Goal: Information Seeking & Learning: Check status

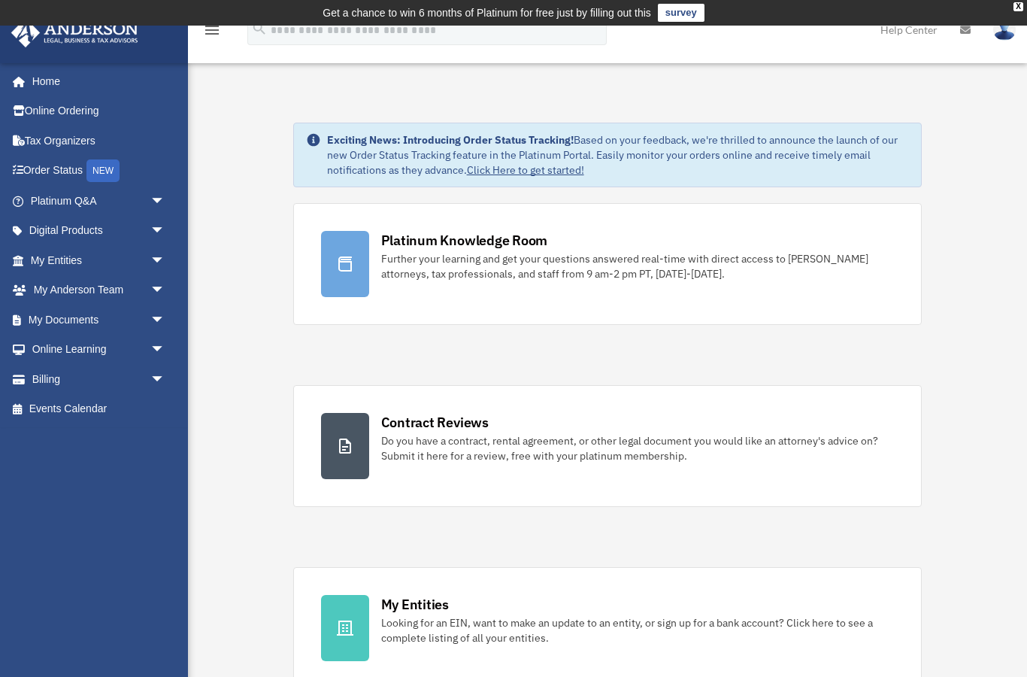
click at [214, 32] on icon "menu" at bounding box center [212, 30] width 18 height 18
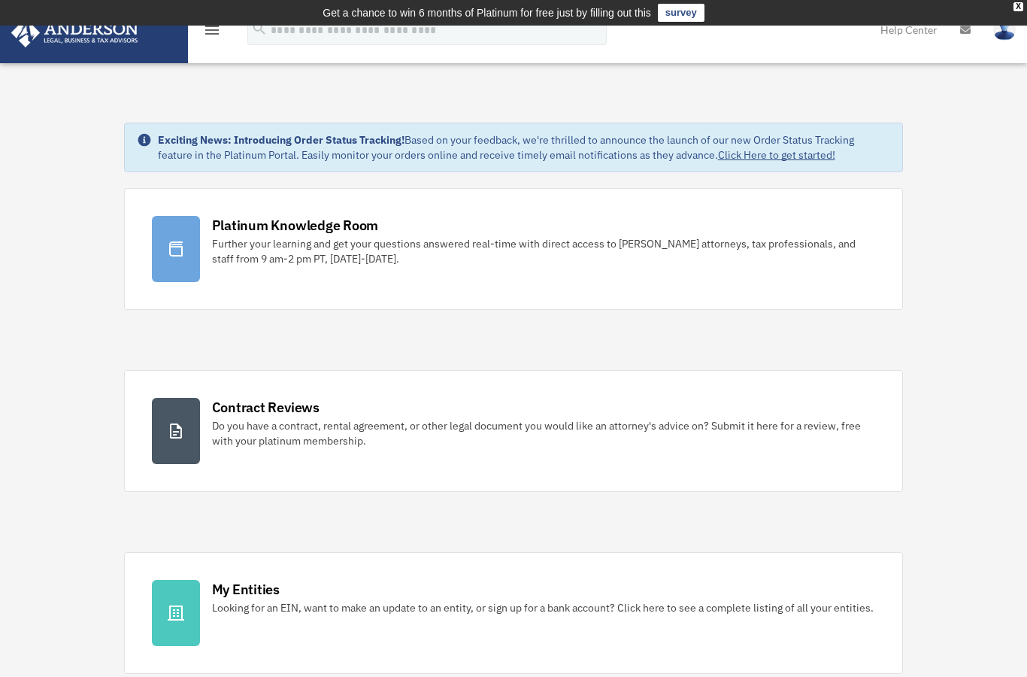
click at [1007, 38] on img at bounding box center [1004, 30] width 23 height 22
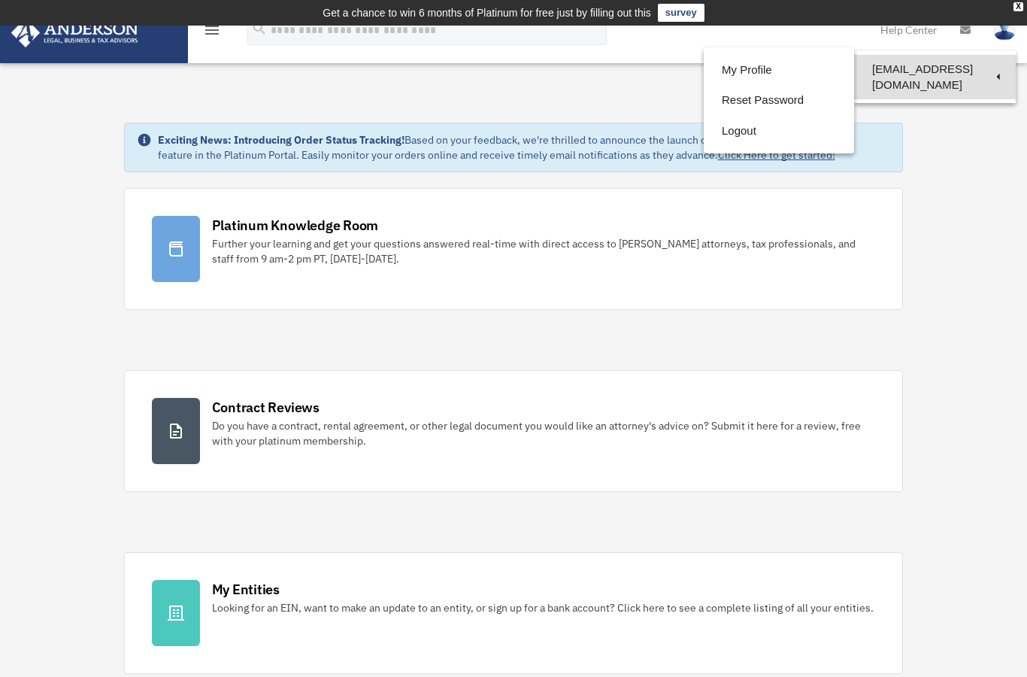
click at [963, 74] on link "[EMAIL_ADDRESS][DOMAIN_NAME]" at bounding box center [935, 77] width 162 height 44
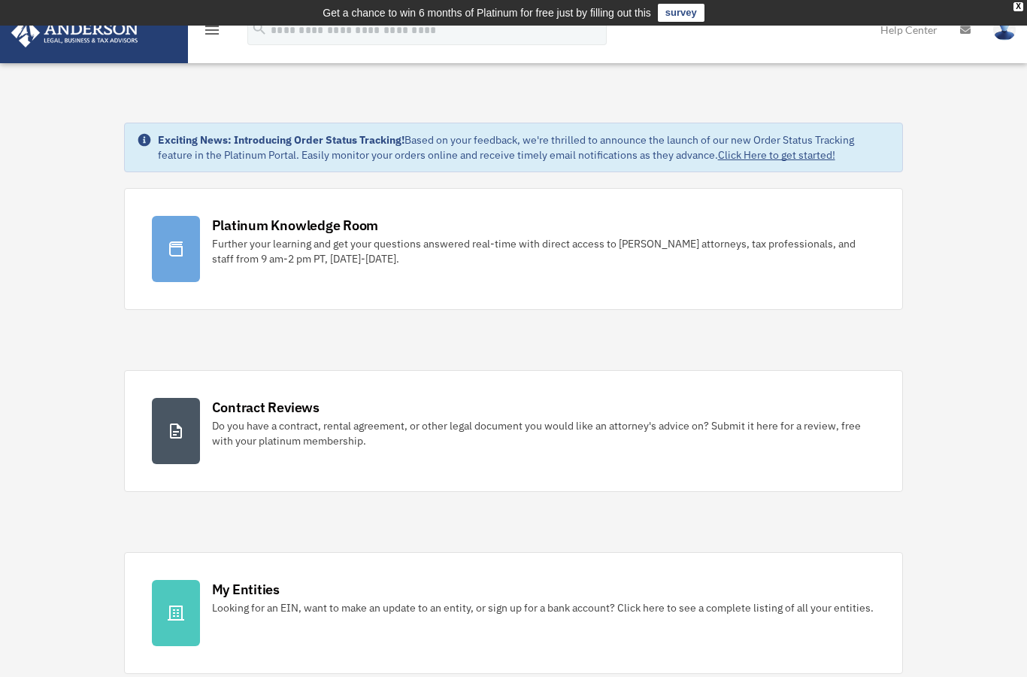
click at [1005, 39] on img at bounding box center [1004, 30] width 23 height 22
click at [1004, 32] on img at bounding box center [1004, 30] width 23 height 22
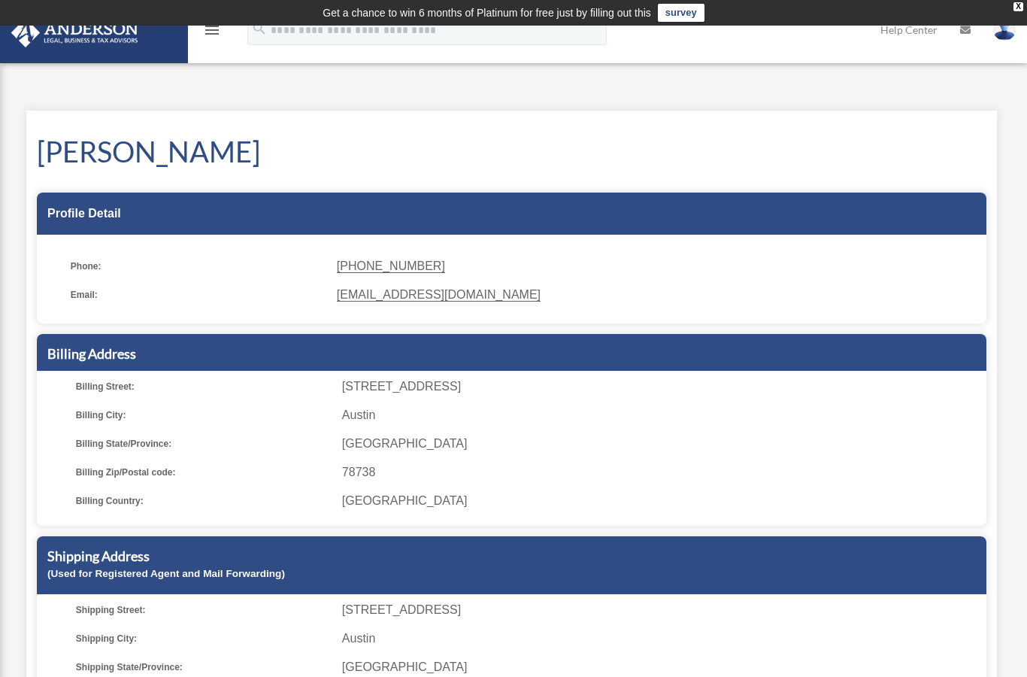
click at [1001, 36] on img at bounding box center [1004, 30] width 23 height 22
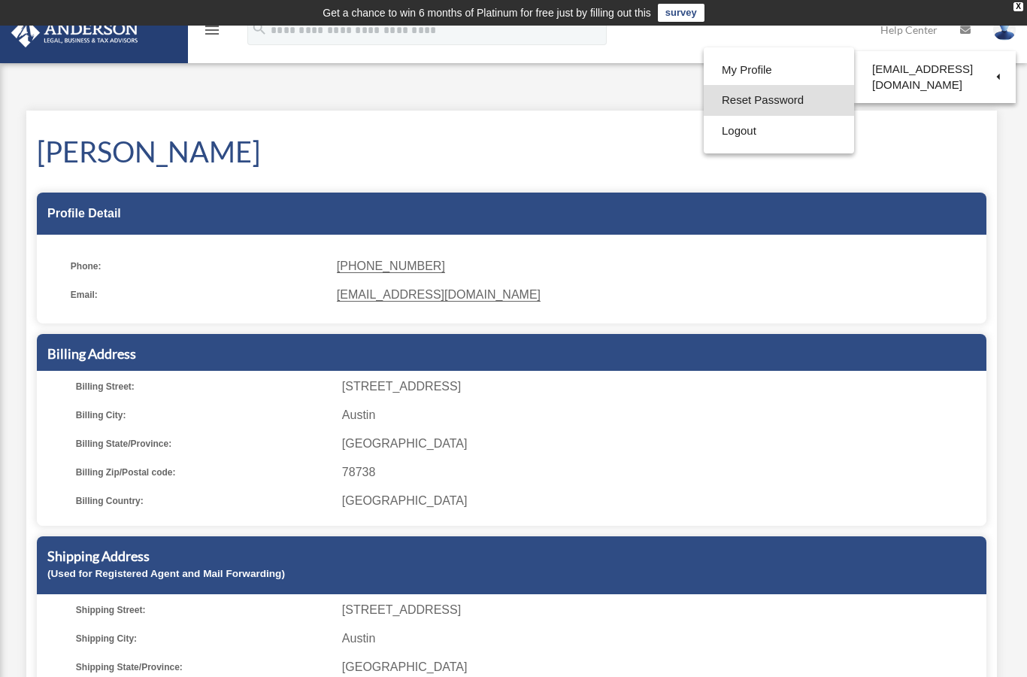
click at [766, 109] on link "Reset Password" at bounding box center [779, 100] width 150 height 31
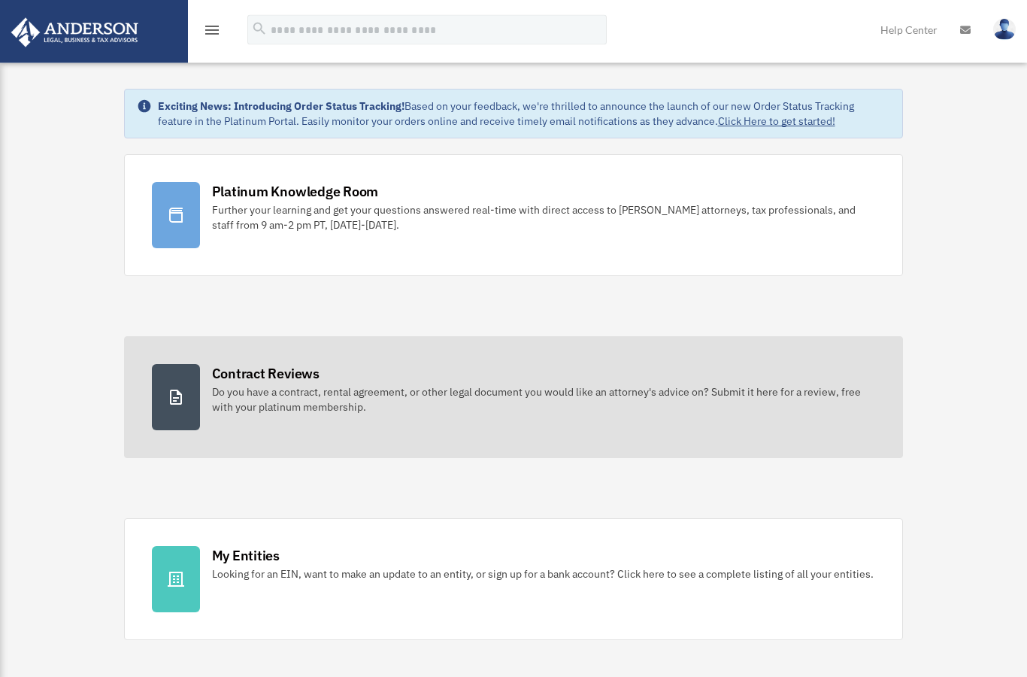
scroll to position [34, 0]
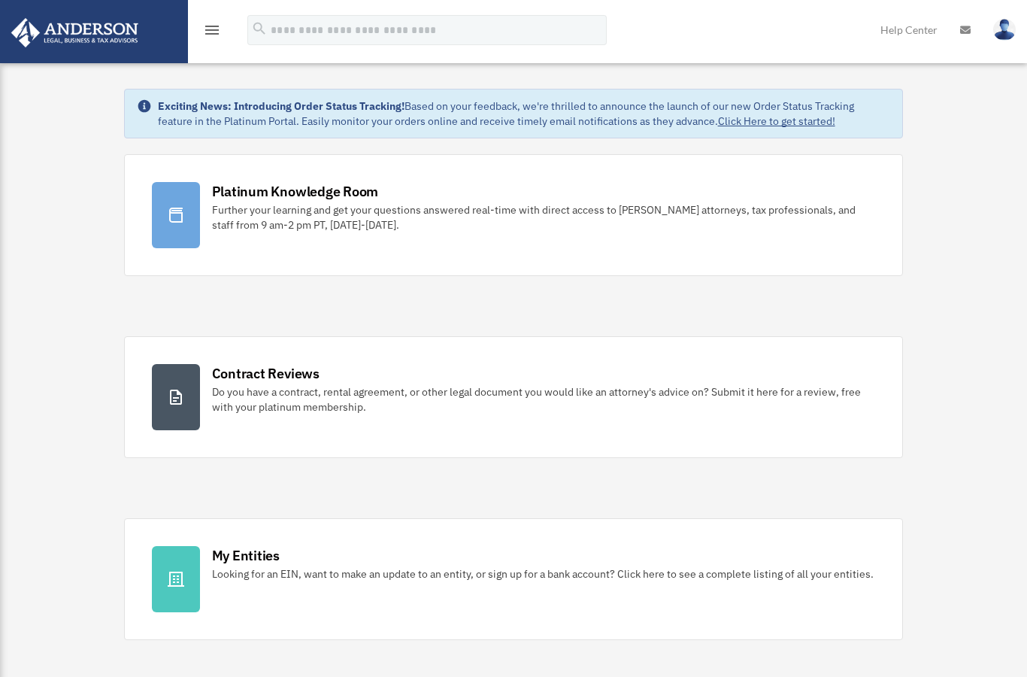
click at [209, 32] on icon "menu" at bounding box center [212, 30] width 18 height 18
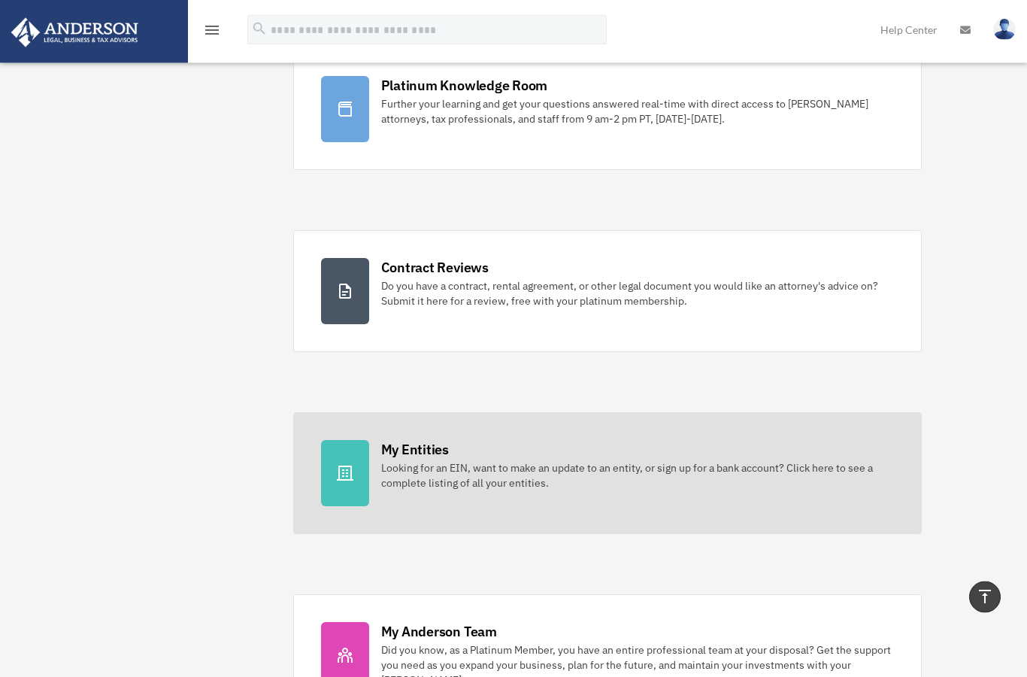
scroll to position [155, 0]
click at [461, 462] on div "Looking for an EIN, want to make an update to an entity, or sign up for a bank …" at bounding box center [637, 475] width 513 height 30
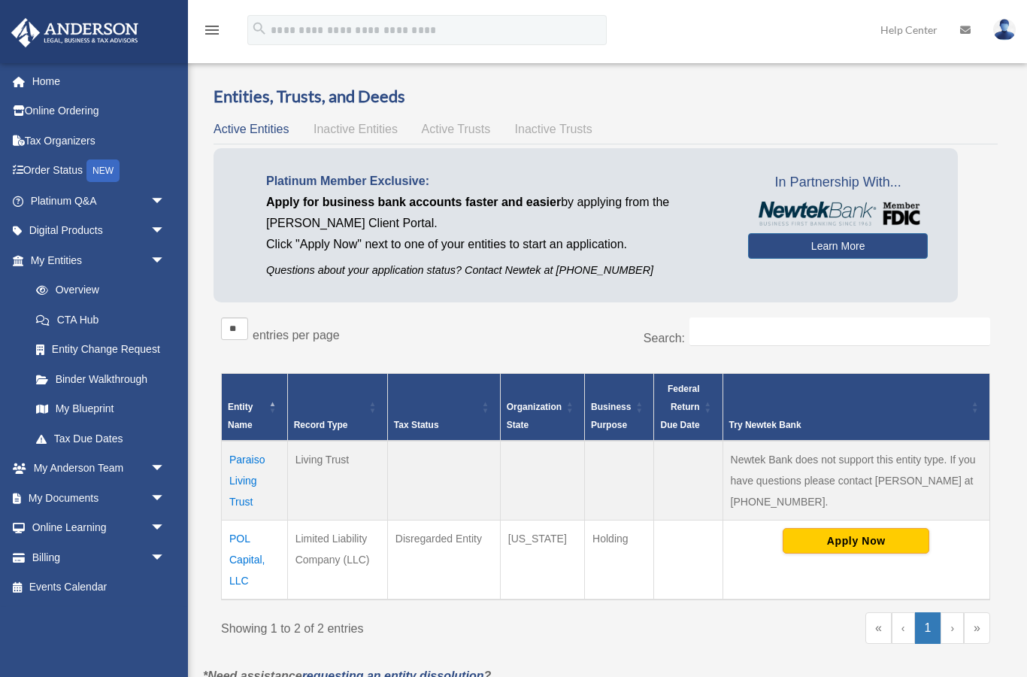
scroll to position [-11, 0]
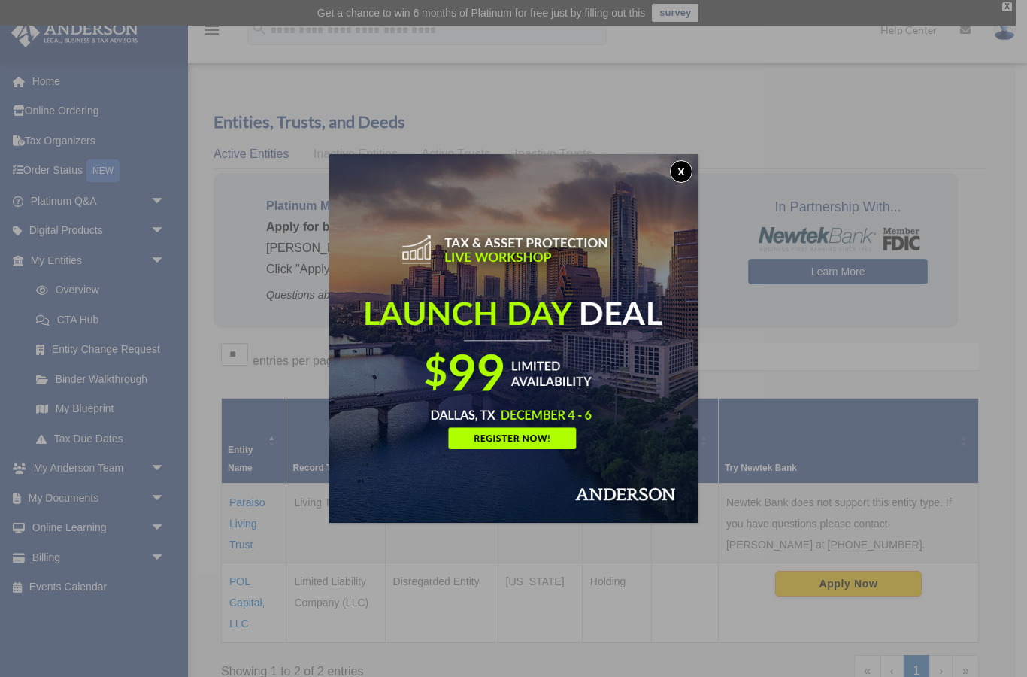
click at [683, 174] on button "x" at bounding box center [681, 171] width 23 height 23
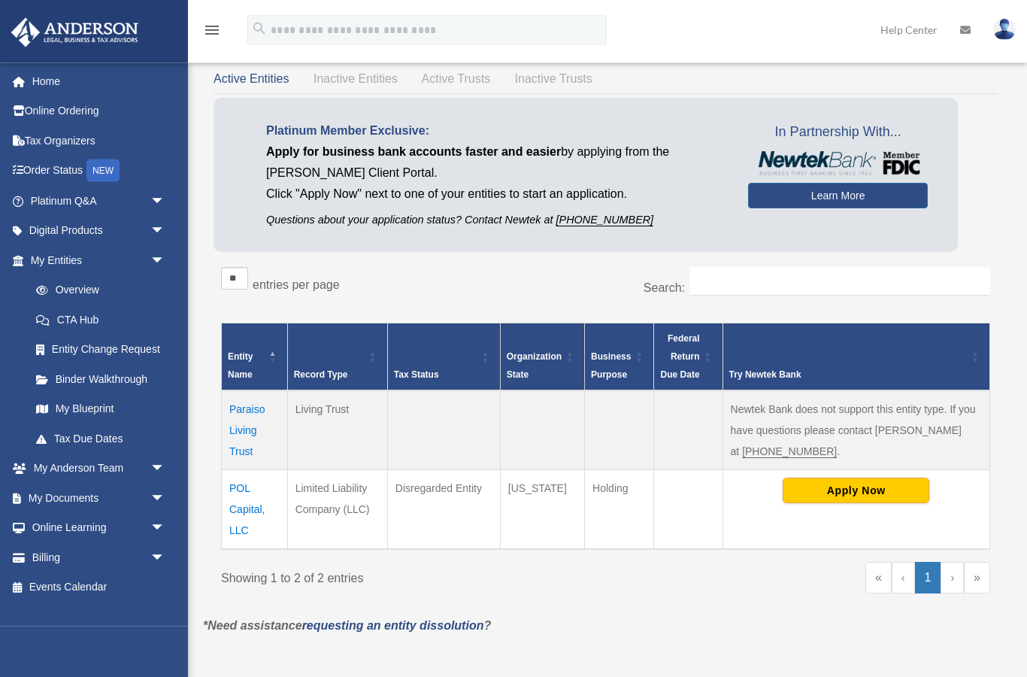
scroll to position [67, 0]
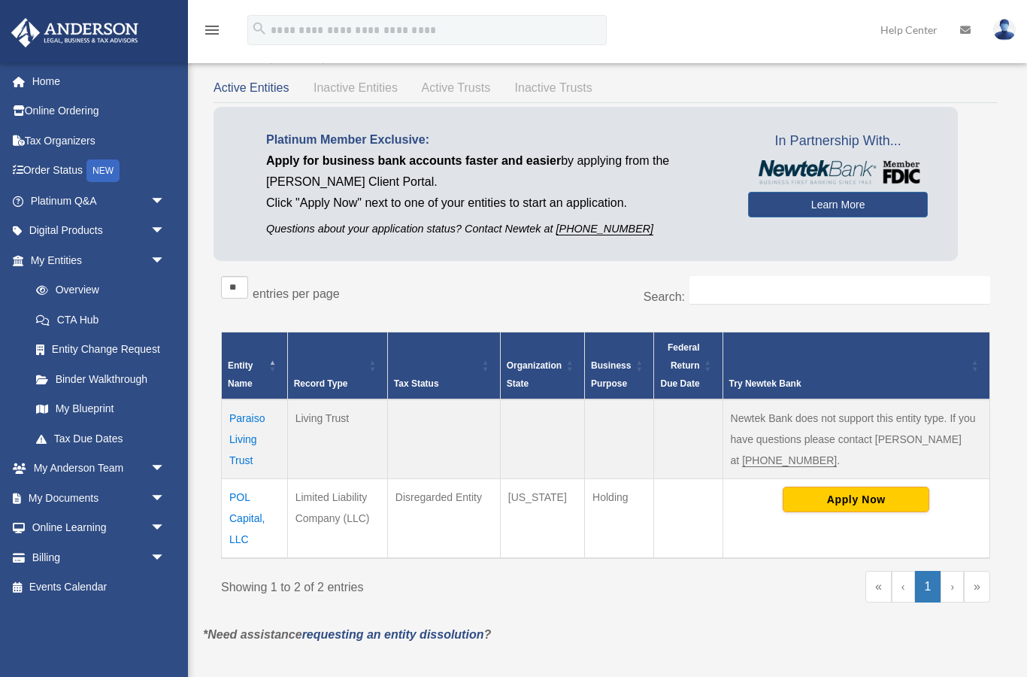
click at [360, 88] on span "Inactive Entities" at bounding box center [355, 87] width 84 height 13
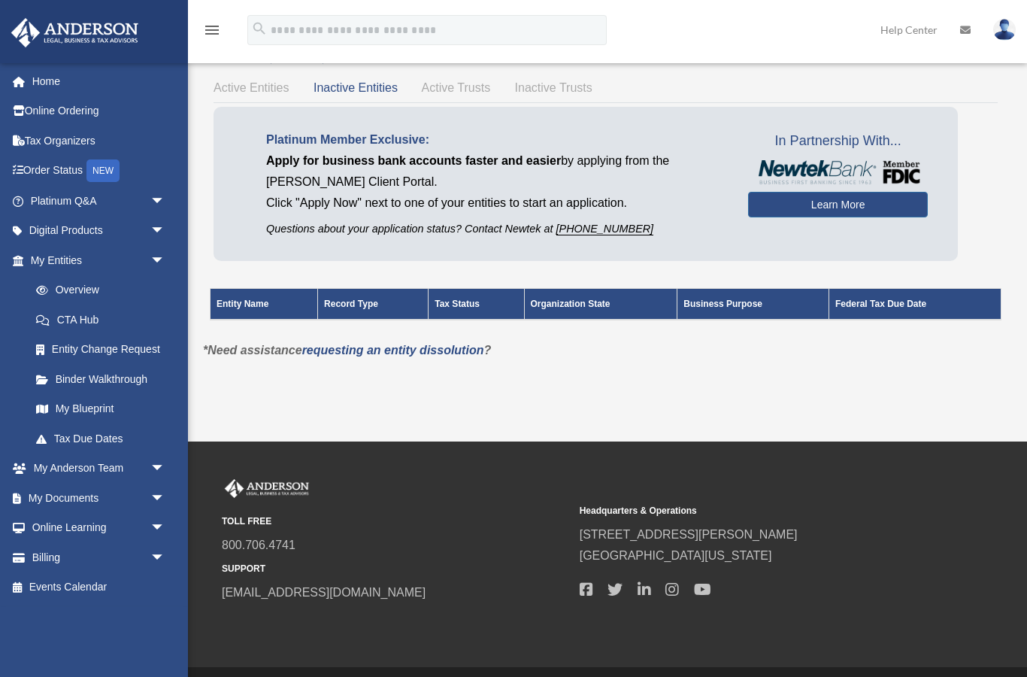
click at [447, 96] on div "Active Entities Inactive Entities Active Trusts Inactive Trusts" at bounding box center [606, 87] width 784 height 21
click at [254, 87] on span "Active Entities" at bounding box center [251, 87] width 75 height 13
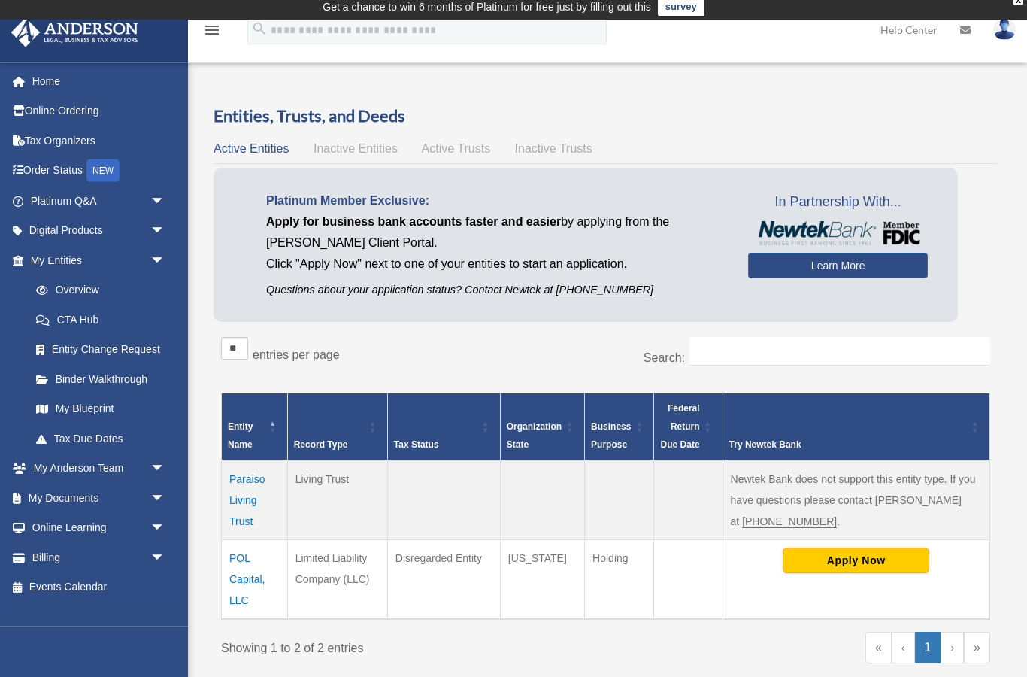
scroll to position [0, 0]
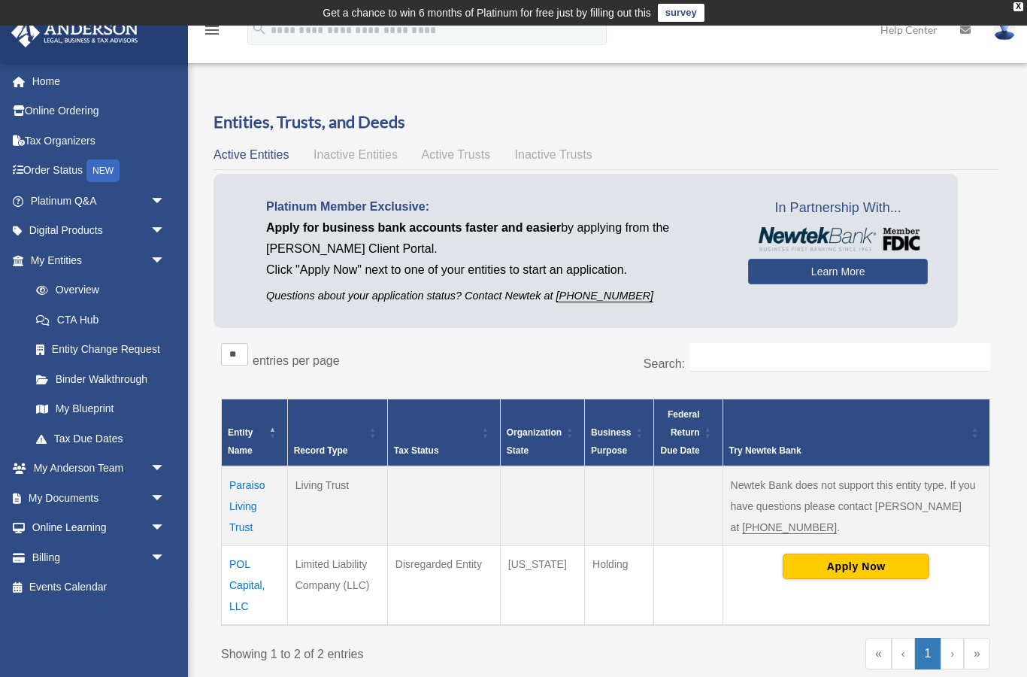
click at [458, 153] on span "Active Trusts" at bounding box center [456, 154] width 69 height 13
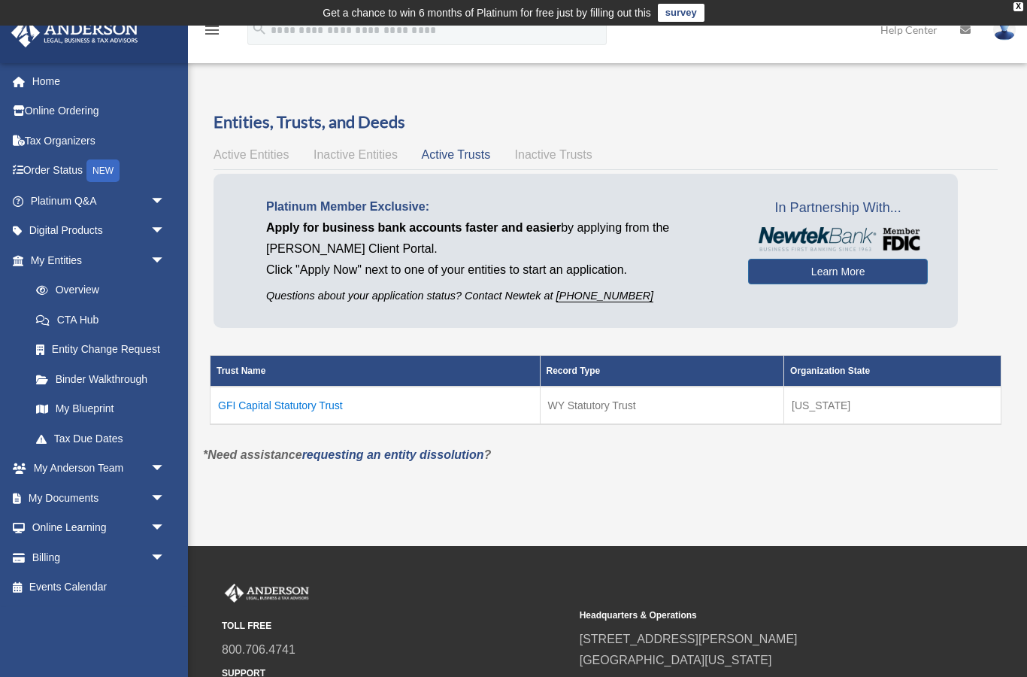
click at [290, 404] on td "GFI Capital Statutory Trust" at bounding box center [376, 405] width 330 height 38
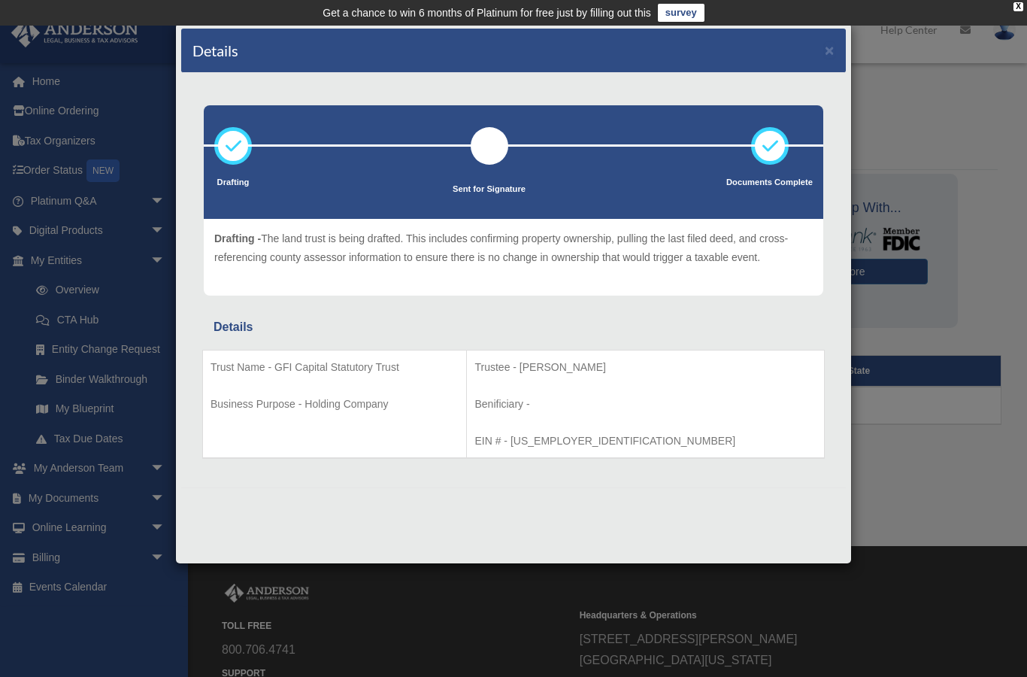
click at [95, 464] on div "Details × Drafting Sent for Signature" at bounding box center [513, 338] width 1027 height 677
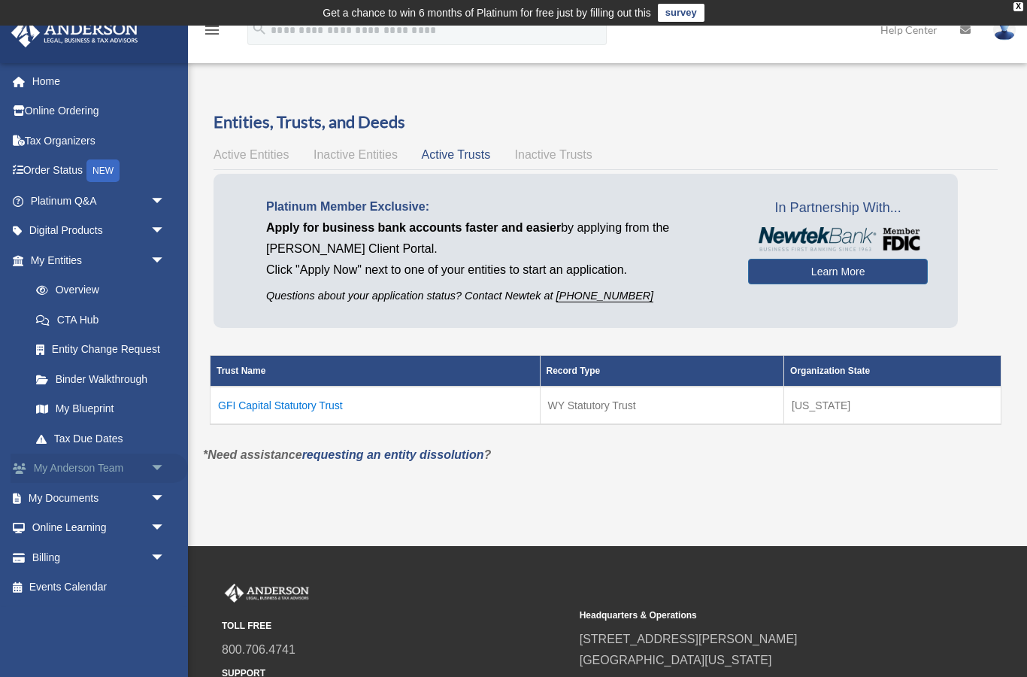
click at [150, 464] on span "arrow_drop_down" at bounding box center [165, 468] width 30 height 31
click at [124, 495] on link "My Anderson Team" at bounding box center [104, 498] width 167 height 30
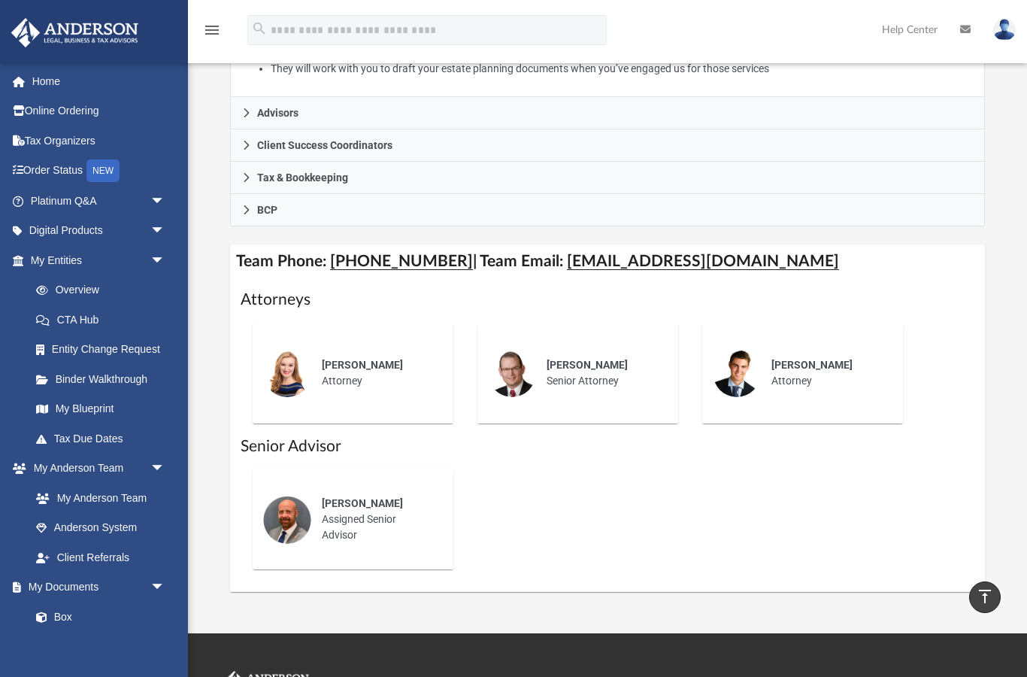
scroll to position [472, 0]
